Goal: Task Accomplishment & Management: Manage account settings

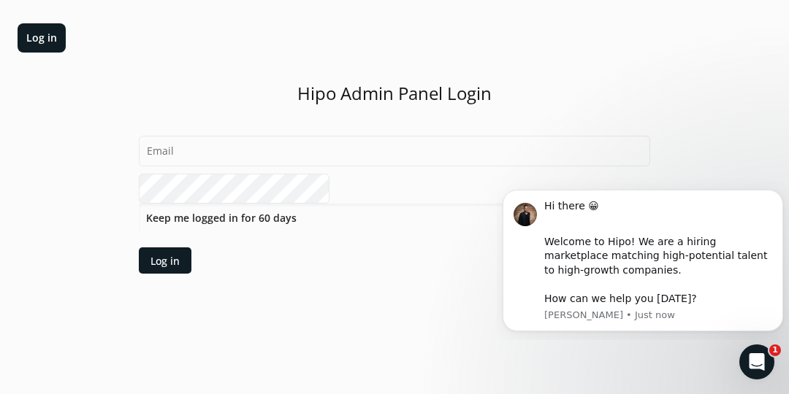
click at [646, 123] on div "Hipo Admin Panel Login Keep me logged in for 60 days Log in" at bounding box center [394, 178] width 511 height 192
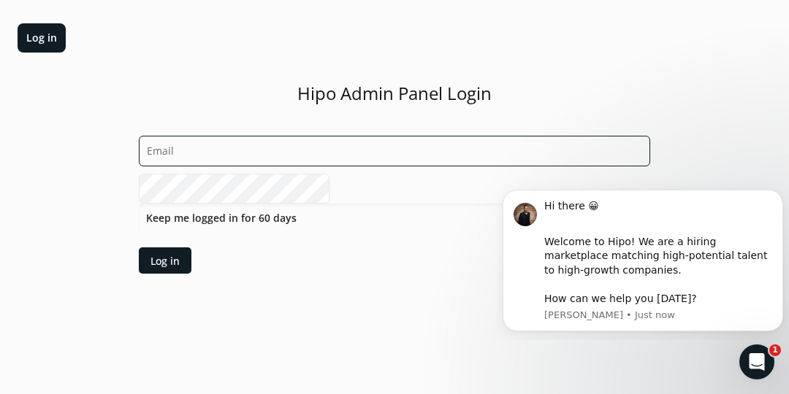
click at [472, 153] on input "email" at bounding box center [394, 151] width 511 height 31
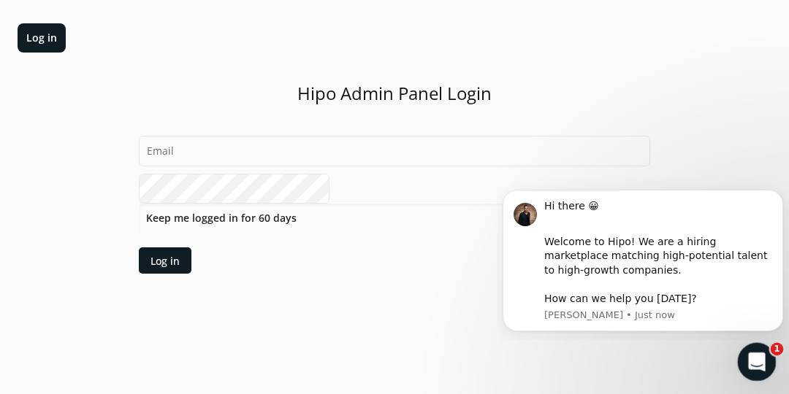
click at [754, 356] on icon "Open Intercom Messenger" at bounding box center [754, 360] width 10 height 12
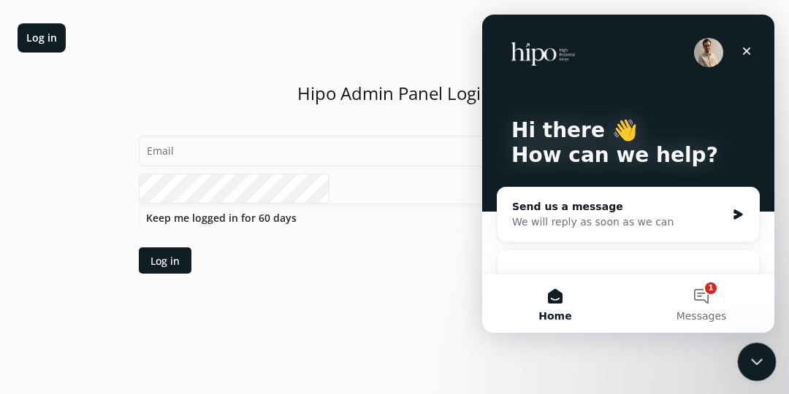
click at [753, 364] on icon "Close Intercom Messenger" at bounding box center [755, 360] width 18 height 18
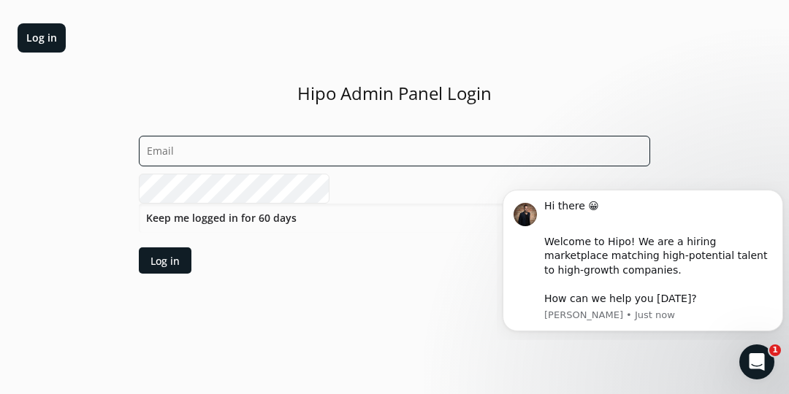
click at [414, 145] on input "email" at bounding box center [394, 151] width 511 height 31
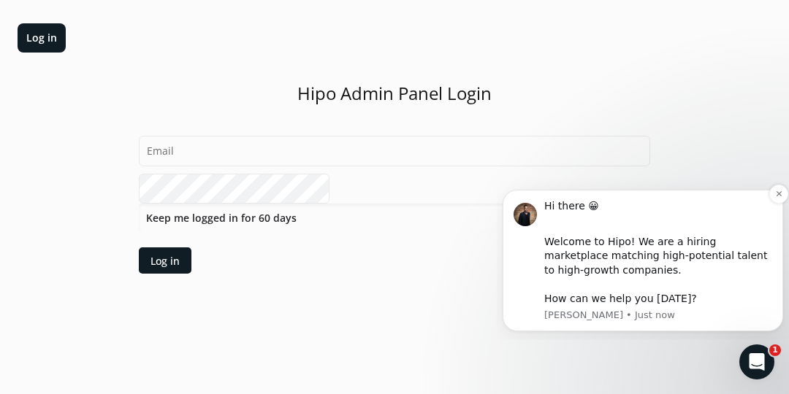
click at [762, 202] on div "Hi there 😀 ​" at bounding box center [658, 213] width 228 height 28
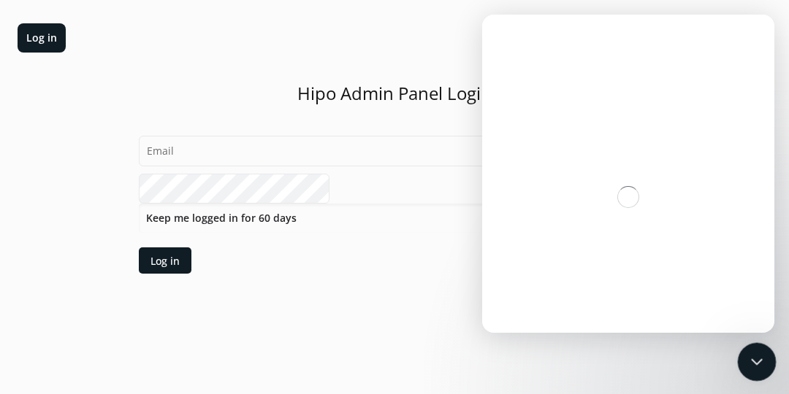
click at [752, 360] on icon "Close Intercom Messenger" at bounding box center [754, 360] width 10 height 6
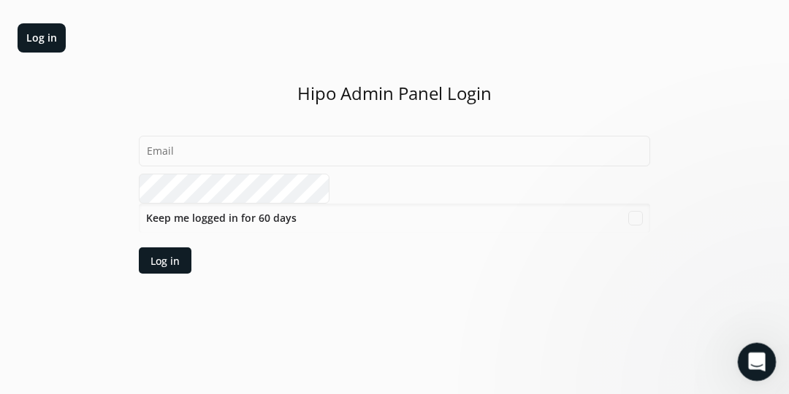
scroll to position [1, 0]
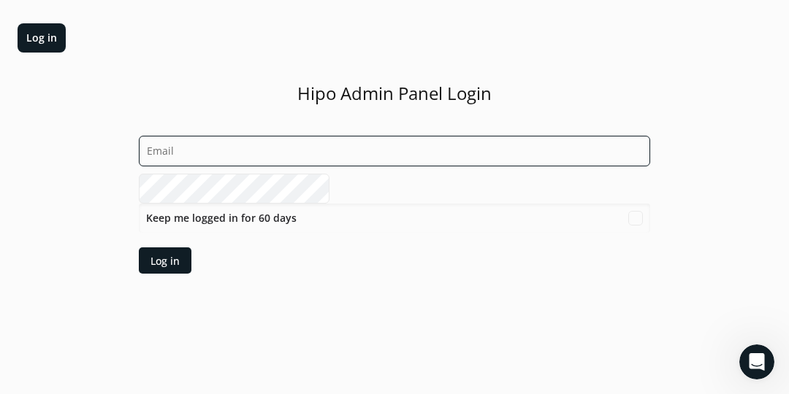
click at [358, 152] on input "email" at bounding box center [394, 151] width 511 height 31
type input "[PERSON_NAME][EMAIL_ADDRESS][DOMAIN_NAME]"
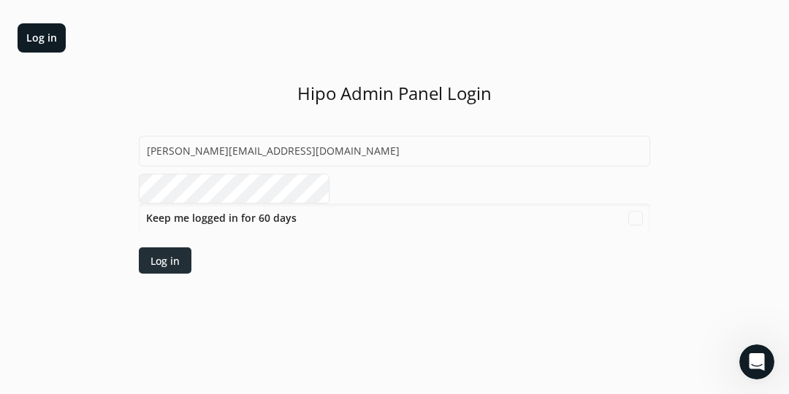
click at [180, 260] on div "Log in" at bounding box center [164, 260] width 29 height 15
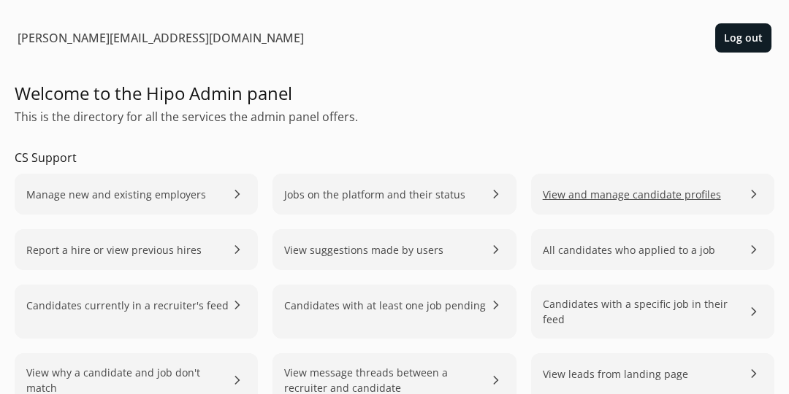
click at [733, 195] on link "View and manage candidate profiles chevron_right" at bounding box center [652, 194] width 243 height 41
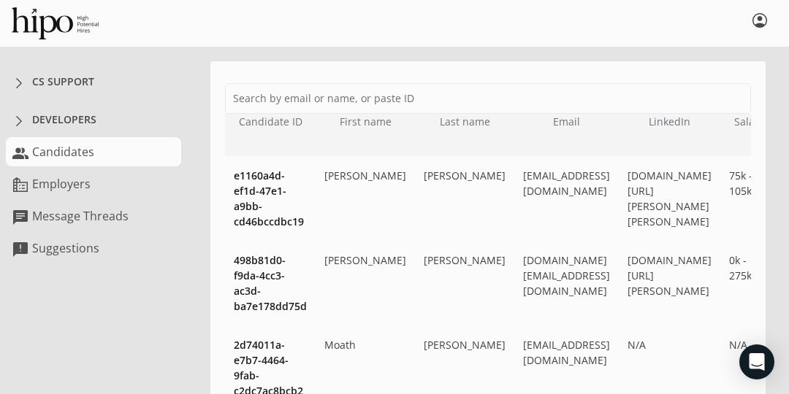
click at [64, 158] on link "group Candidates" at bounding box center [93, 151] width 175 height 29
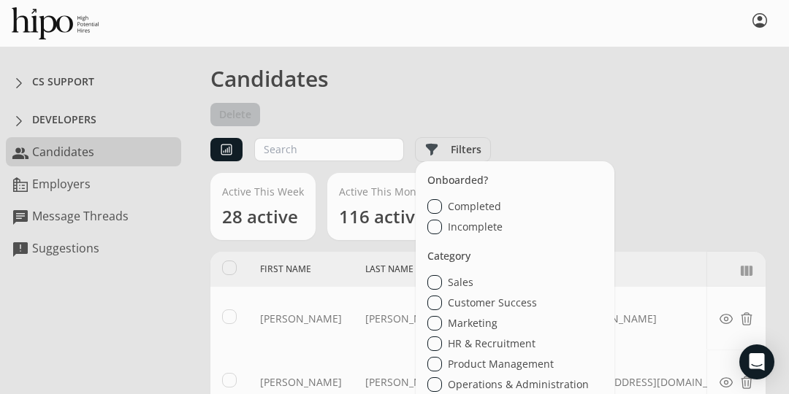
click at [446, 148] on label "Filters" at bounding box center [453, 149] width 74 height 23
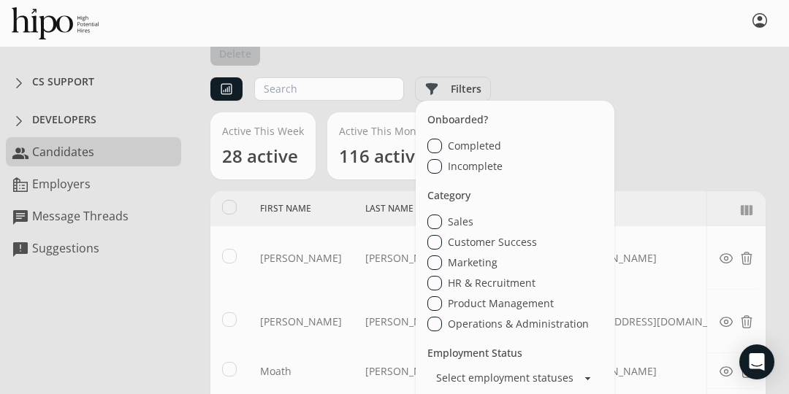
scroll to position [63, 0]
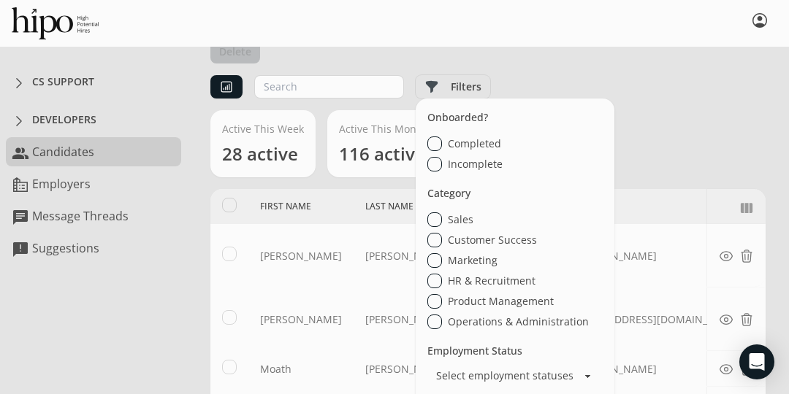
click at [427, 221] on input "Sales" at bounding box center [434, 220] width 15 height 15
checkbox input "true"
select select "15"
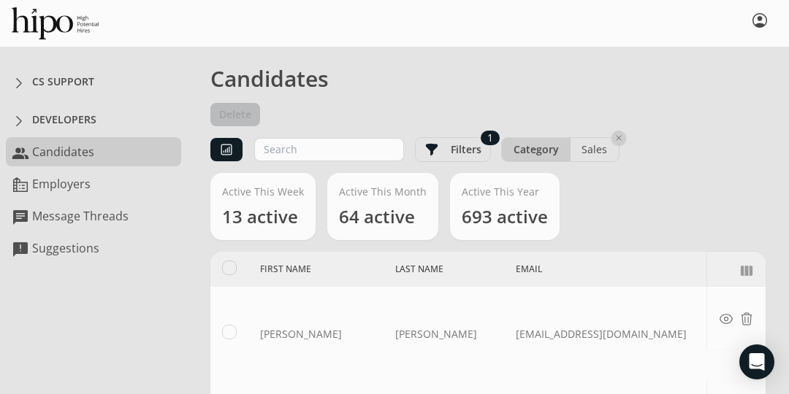
click at [663, 196] on div "Active This Week 13 active Active This Month 64 active Active This Year 693 act…" at bounding box center [487, 212] width 555 height 79
click at [613, 139] on span "Clear Category filter" at bounding box center [617, 137] width 9 height 9
checkbox input "false"
select select "15"
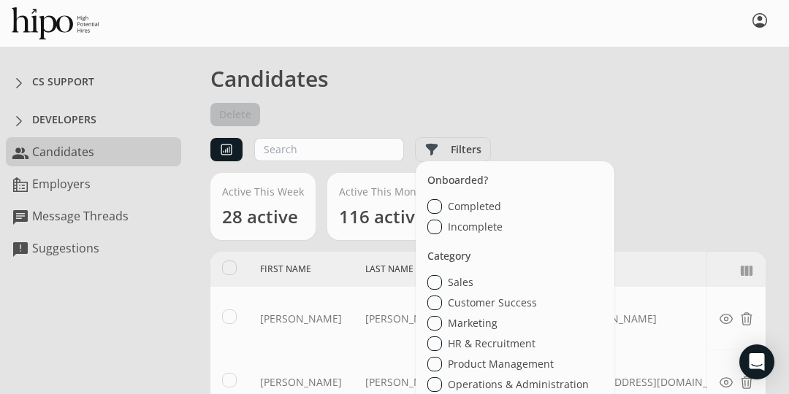
click at [469, 151] on label "Filters" at bounding box center [453, 149] width 74 height 23
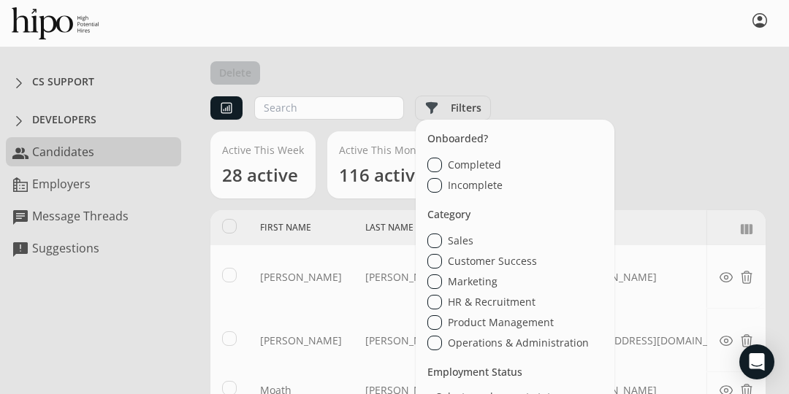
scroll to position [53, 0]
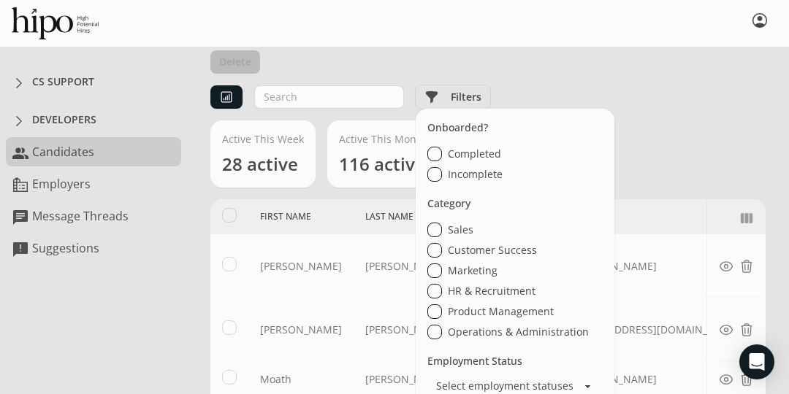
click at [427, 252] on input "Customer Success" at bounding box center [434, 250] width 15 height 15
checkbox input "true"
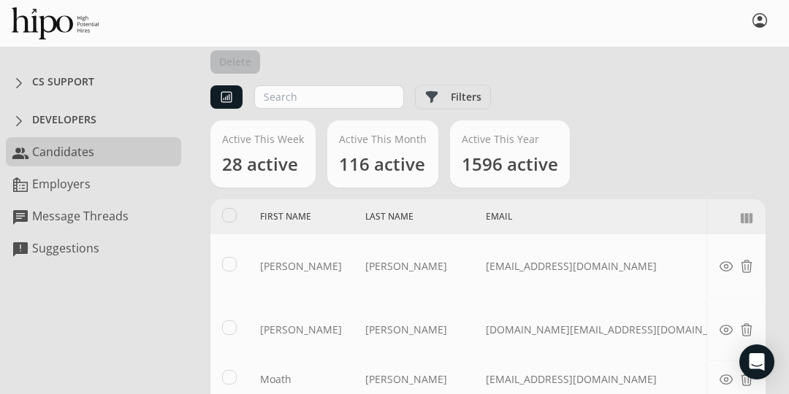
click at [673, 133] on div "Active This Week 28 active Active This Month 116 active Active This Year [DATE]…" at bounding box center [487, 160] width 555 height 79
select select "15"
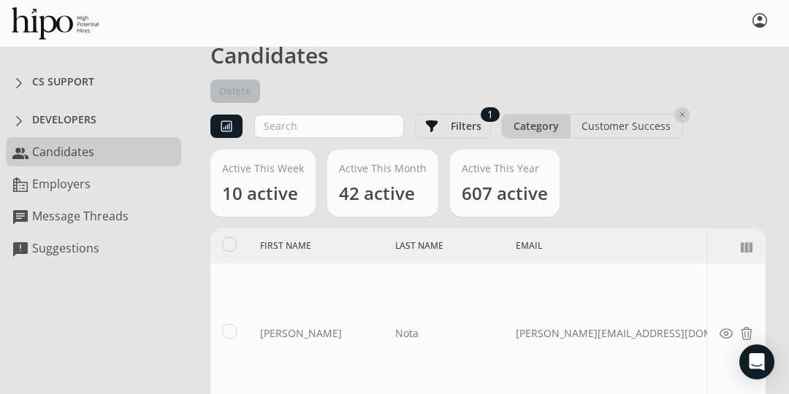
scroll to position [37, 0]
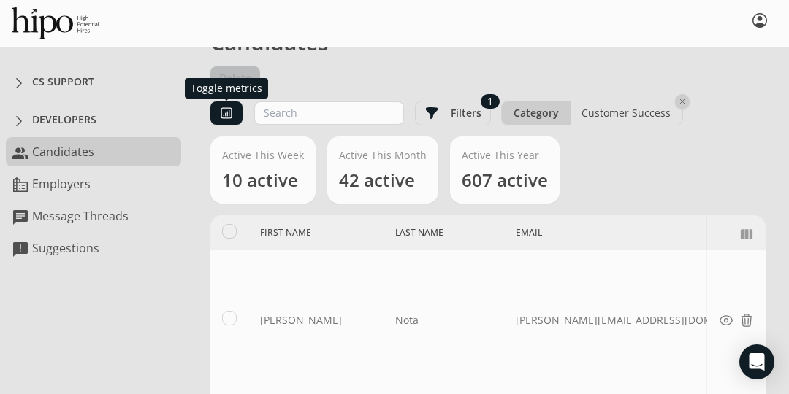
click at [222, 114] on span "Toggle metrics" at bounding box center [226, 113] width 15 height 15
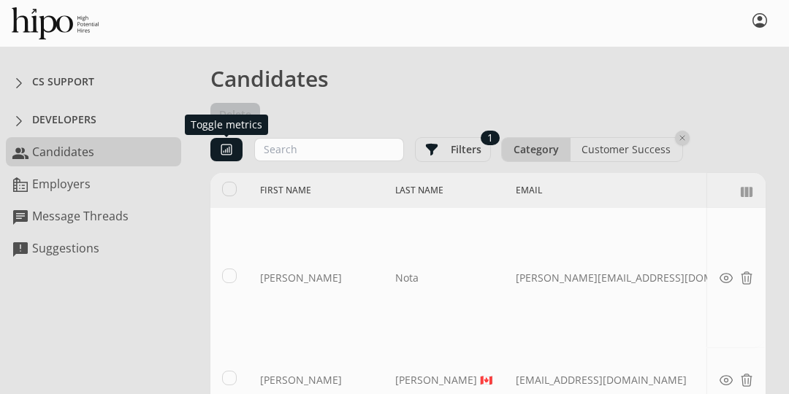
click at [223, 146] on span "Toggle metrics" at bounding box center [226, 149] width 15 height 15
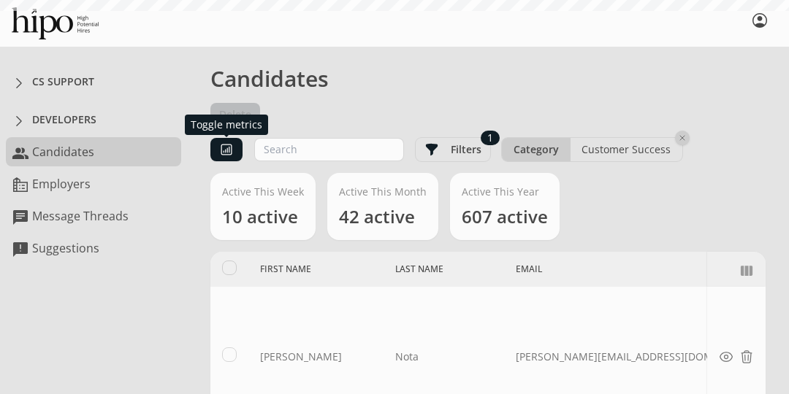
select select "15"
click at [228, 150] on span "Toggle metrics" at bounding box center [226, 149] width 15 height 15
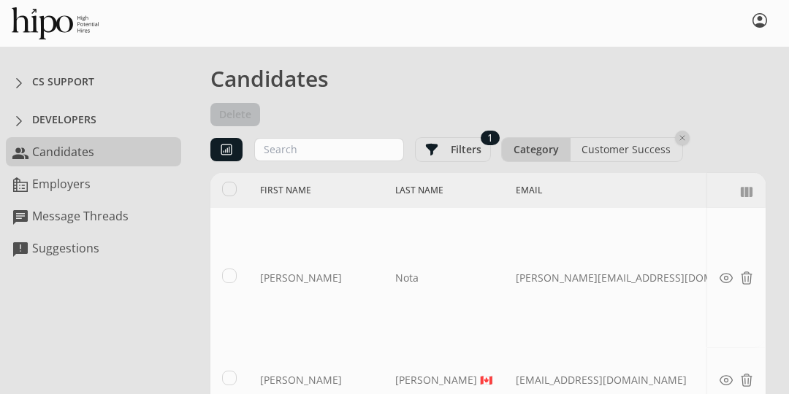
click at [610, 150] on div "Customer Success" at bounding box center [626, 149] width 112 height 23
click at [520, 143] on div "Category" at bounding box center [536, 149] width 69 height 23
click at [603, 139] on div "Customer Success" at bounding box center [626, 149] width 112 height 23
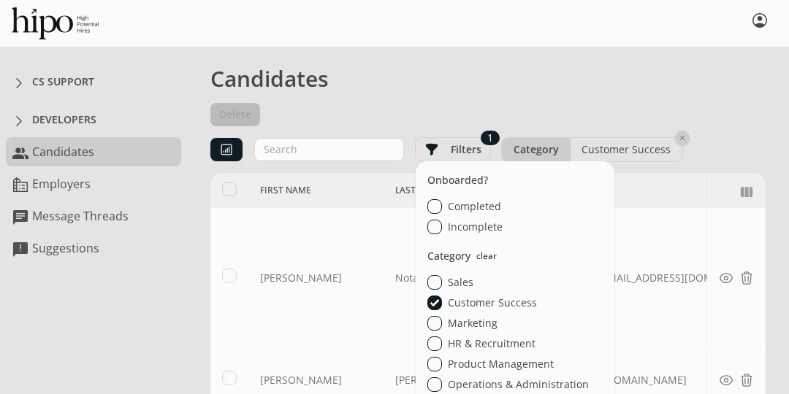
click at [455, 151] on label "Filters" at bounding box center [453, 149] width 74 height 23
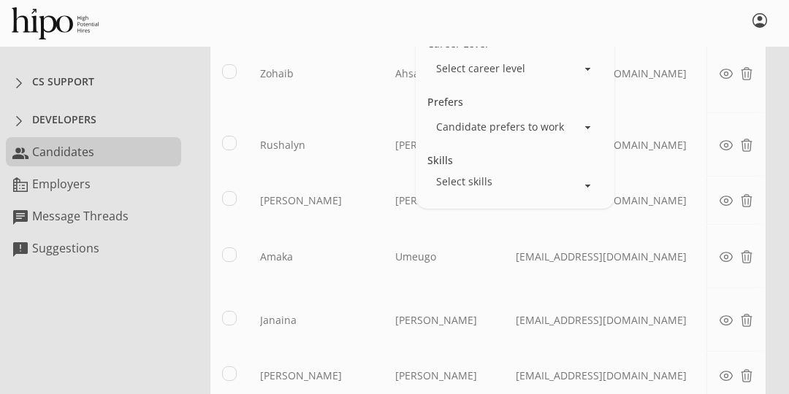
scroll to position [614, 0]
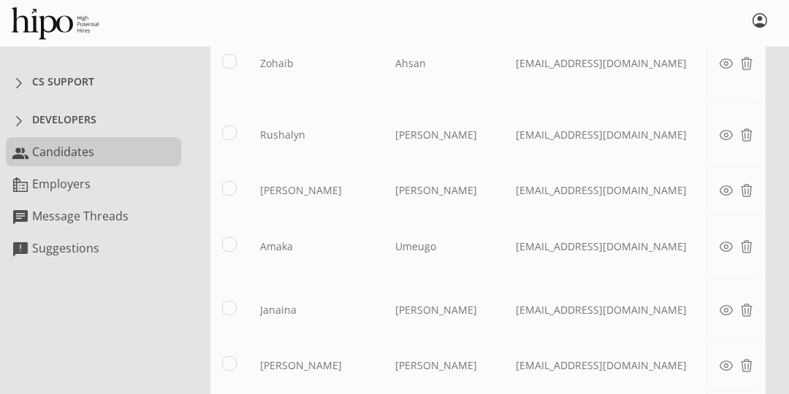
click at [188, 288] on div "error We can't find the internet Attempting to reconnect refresh close error So…" at bounding box center [488, 68] width 602 height 1242
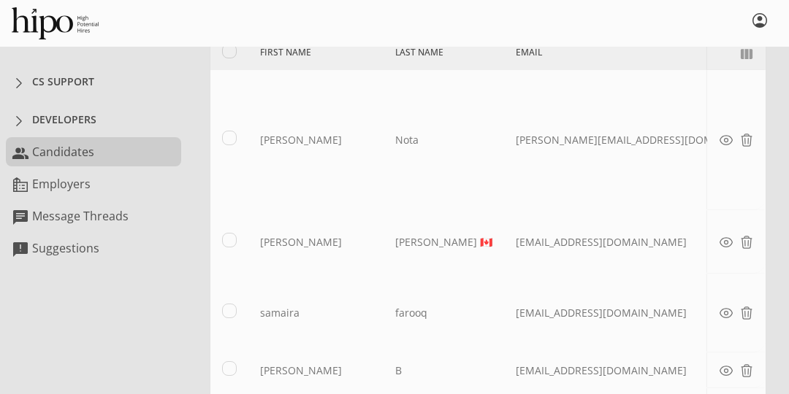
scroll to position [0, 0]
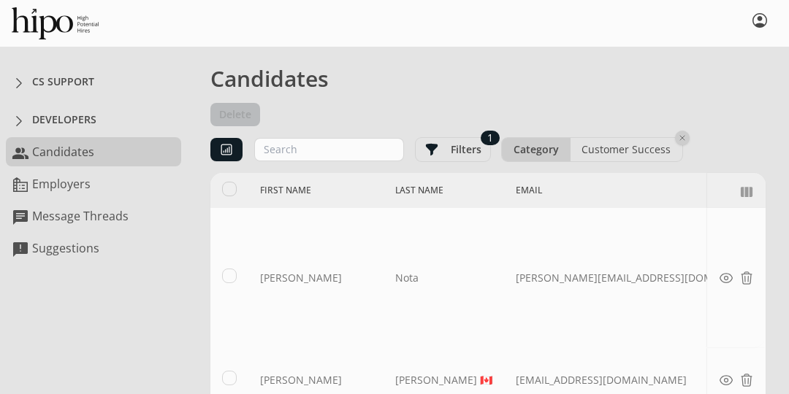
click at [22, 83] on span at bounding box center [19, 83] width 15 height 15
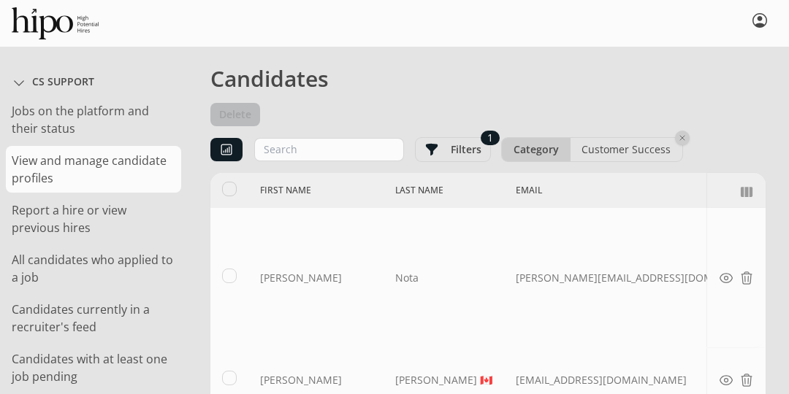
click at [48, 178] on link "View and manage candidate profiles" at bounding box center [93, 169] width 175 height 47
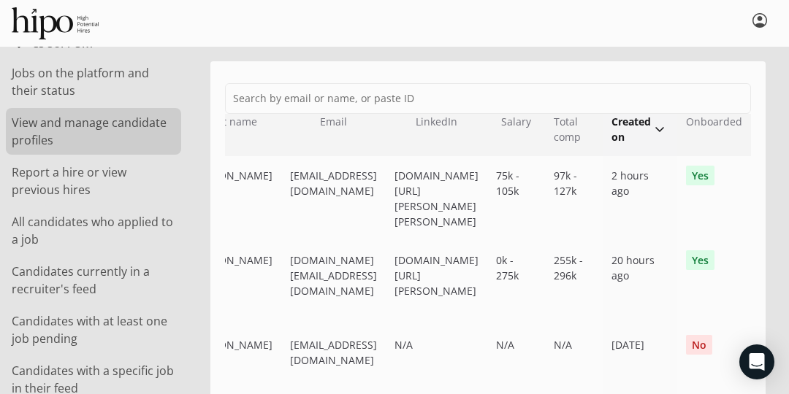
scroll to position [37, 0]
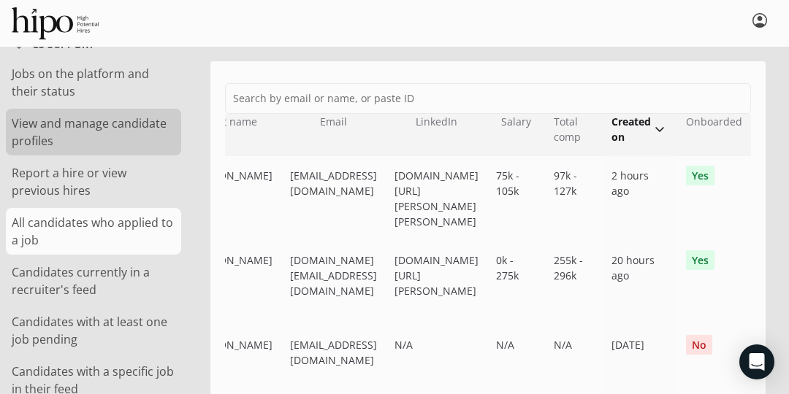
click at [53, 234] on link "All candidates who applied to a job" at bounding box center [93, 231] width 175 height 47
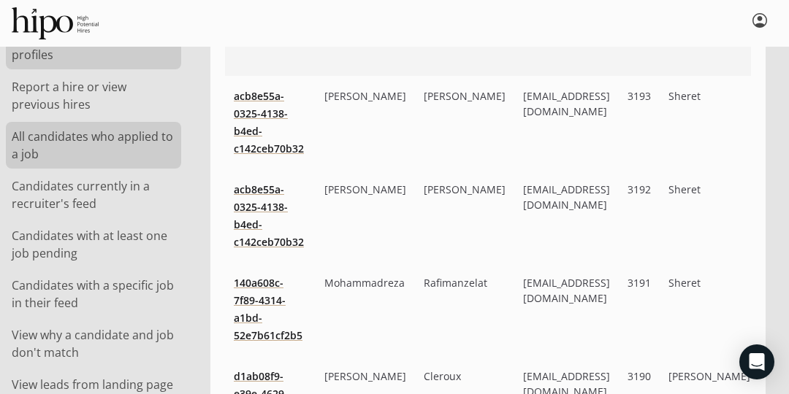
scroll to position [131, 0]
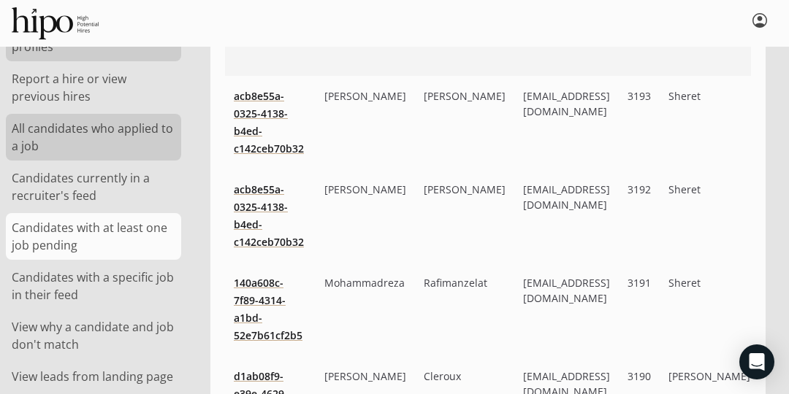
click at [49, 240] on link "Candidates with at least one job pending" at bounding box center [93, 236] width 175 height 47
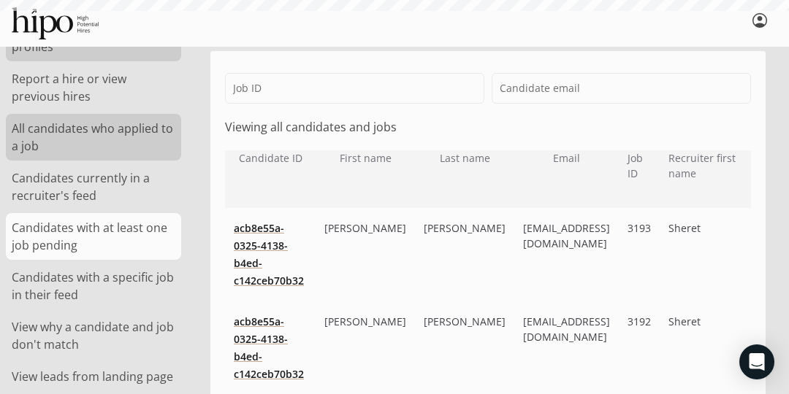
scroll to position [7, 0]
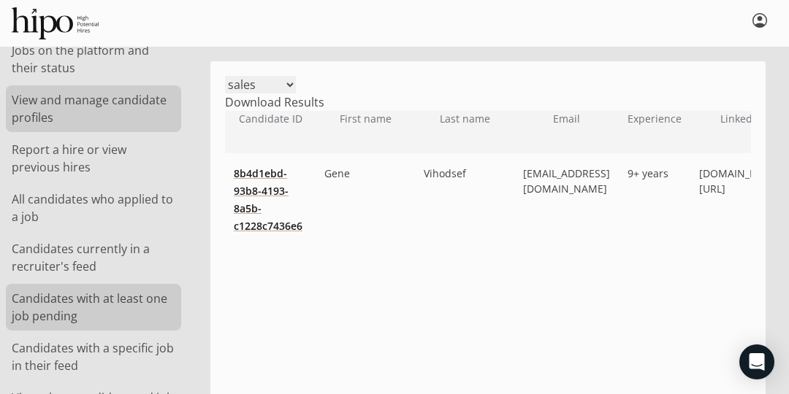
scroll to position [72, 0]
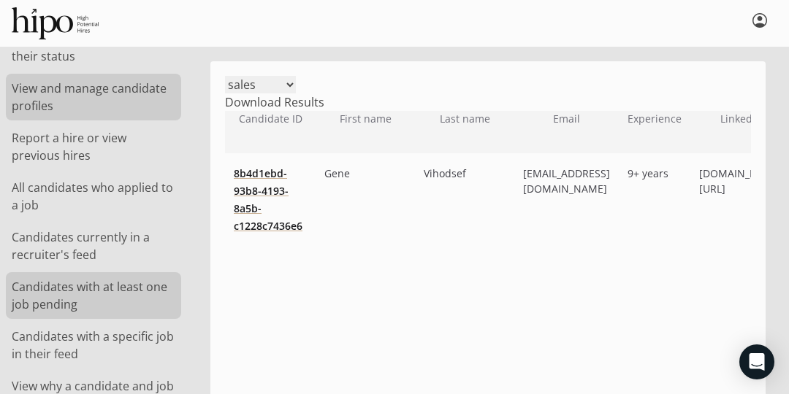
click at [70, 295] on link "Candidates with at least one job pending" at bounding box center [93, 295] width 175 height 47
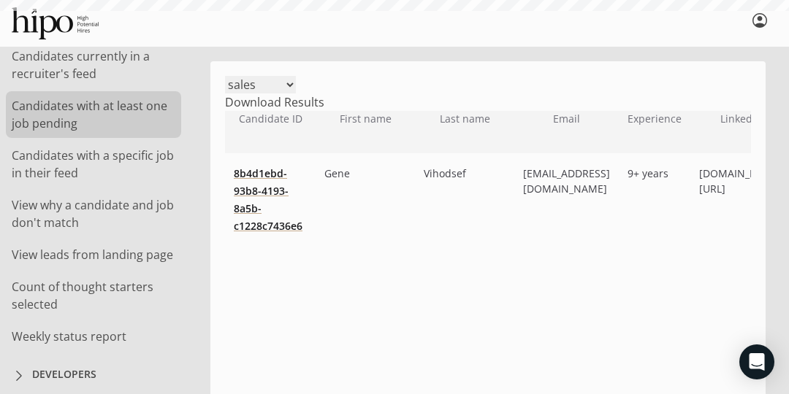
scroll to position [259, 0]
